Goal: Learn about a topic: Learn about a topic

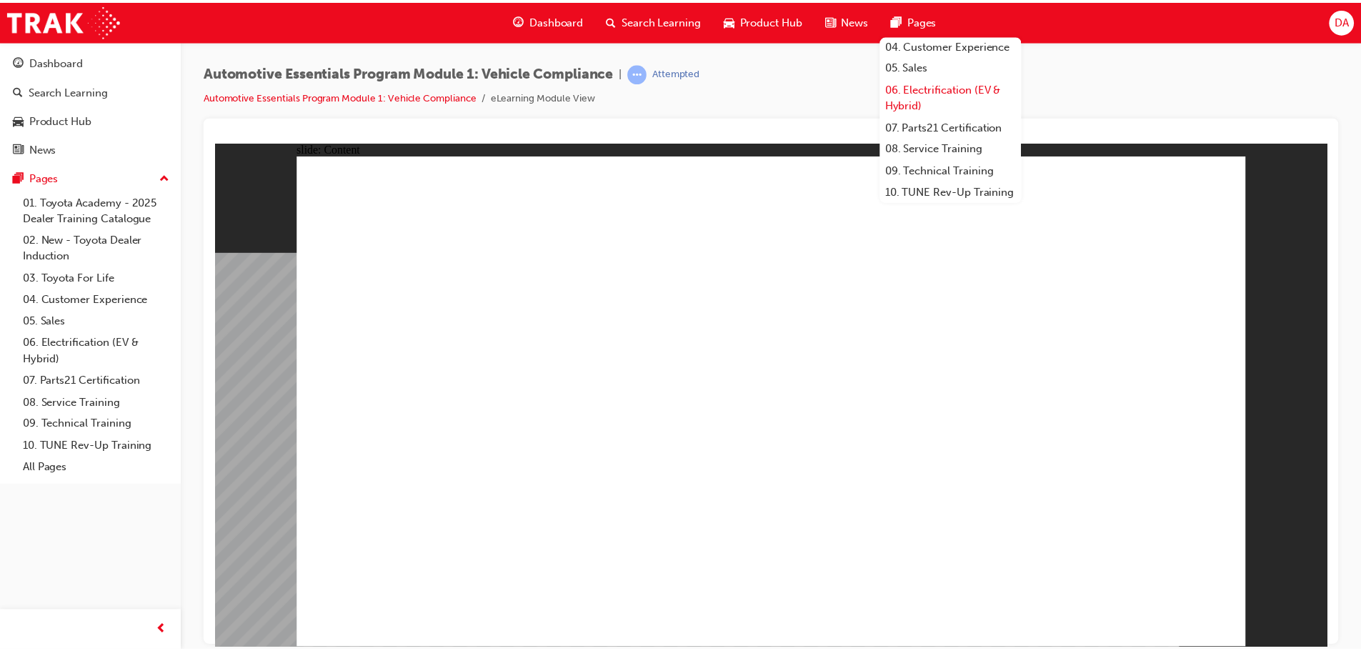
scroll to position [169, 0]
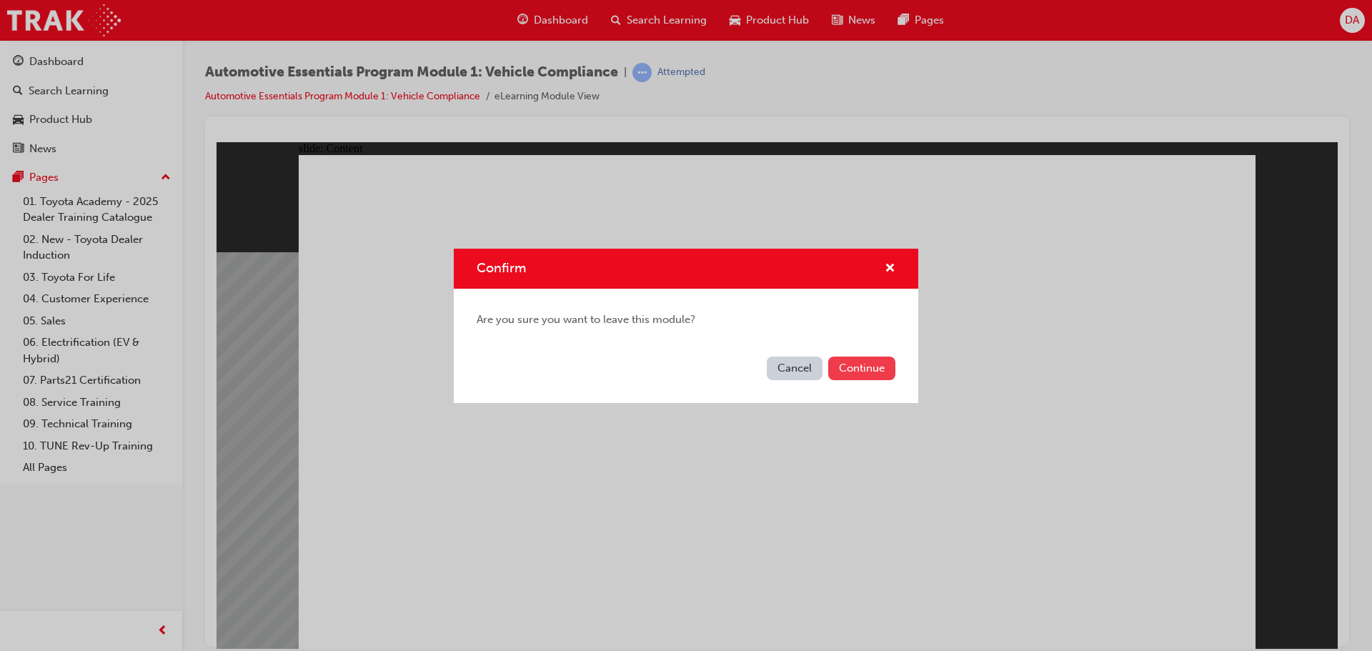
click at [864, 373] on button "Continue" at bounding box center [861, 369] width 67 height 24
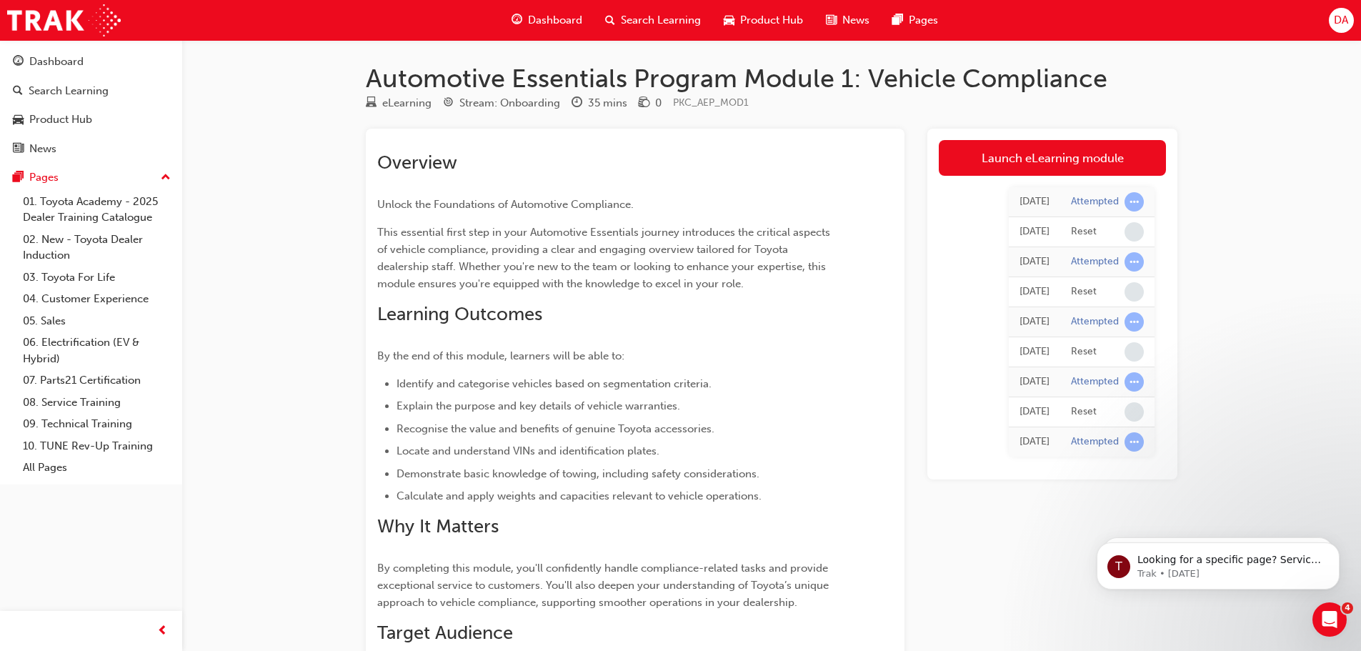
click at [786, 265] on span "This essential first step in your Automotive Essentials journey introduces the …" at bounding box center [605, 258] width 456 height 64
